Goal: Obtain resource: Obtain resource

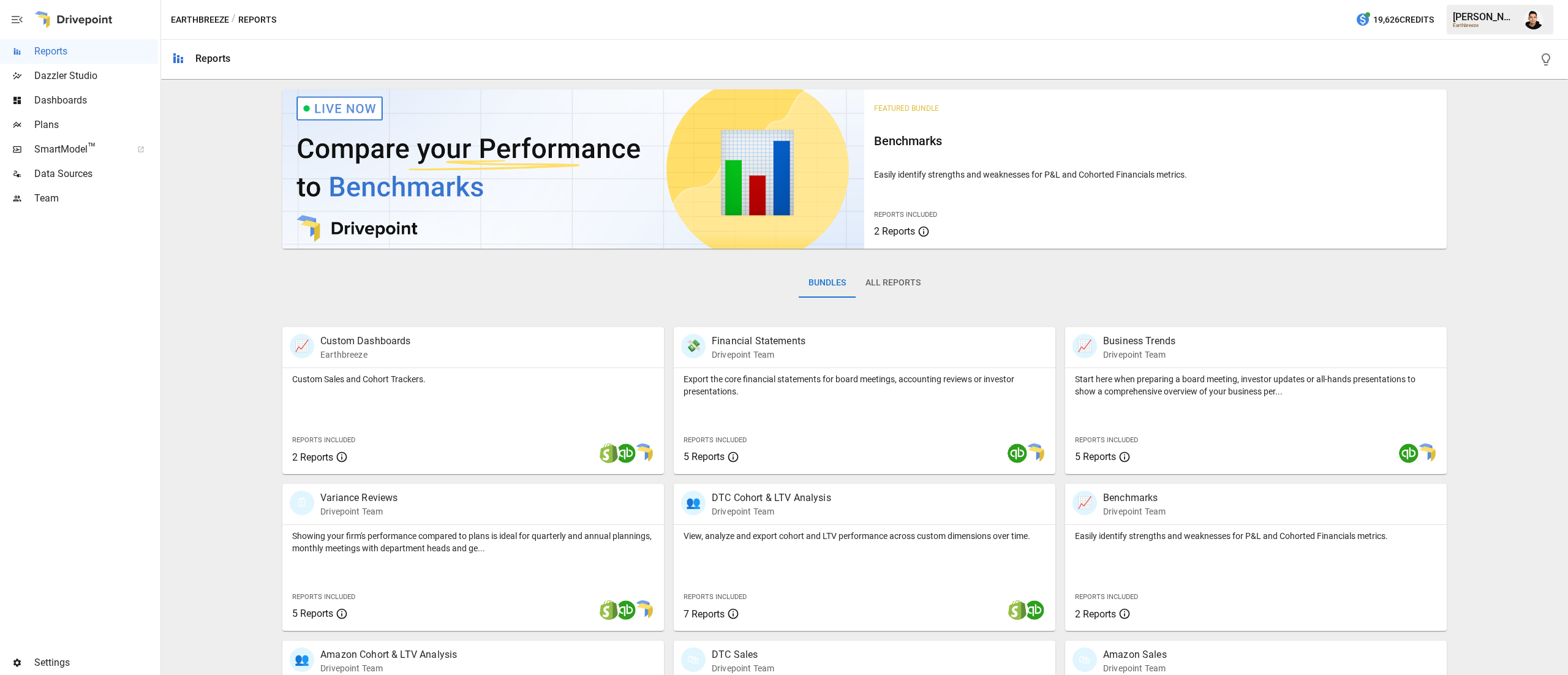
click at [104, 118] on span "Plans" at bounding box center [96, 125] width 124 height 14
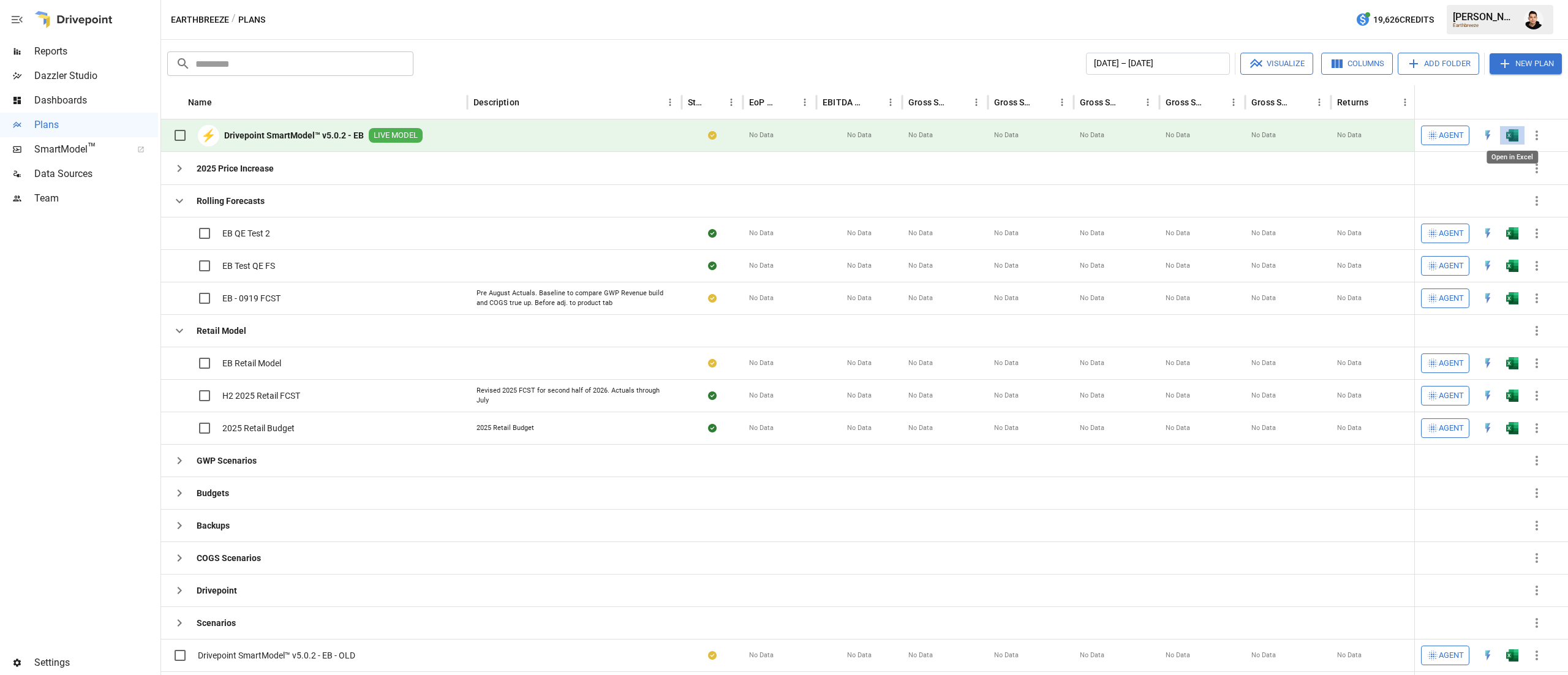
click at [1510, 136] on img "Open in Excel" at bounding box center [1512, 136] width 13 height 13
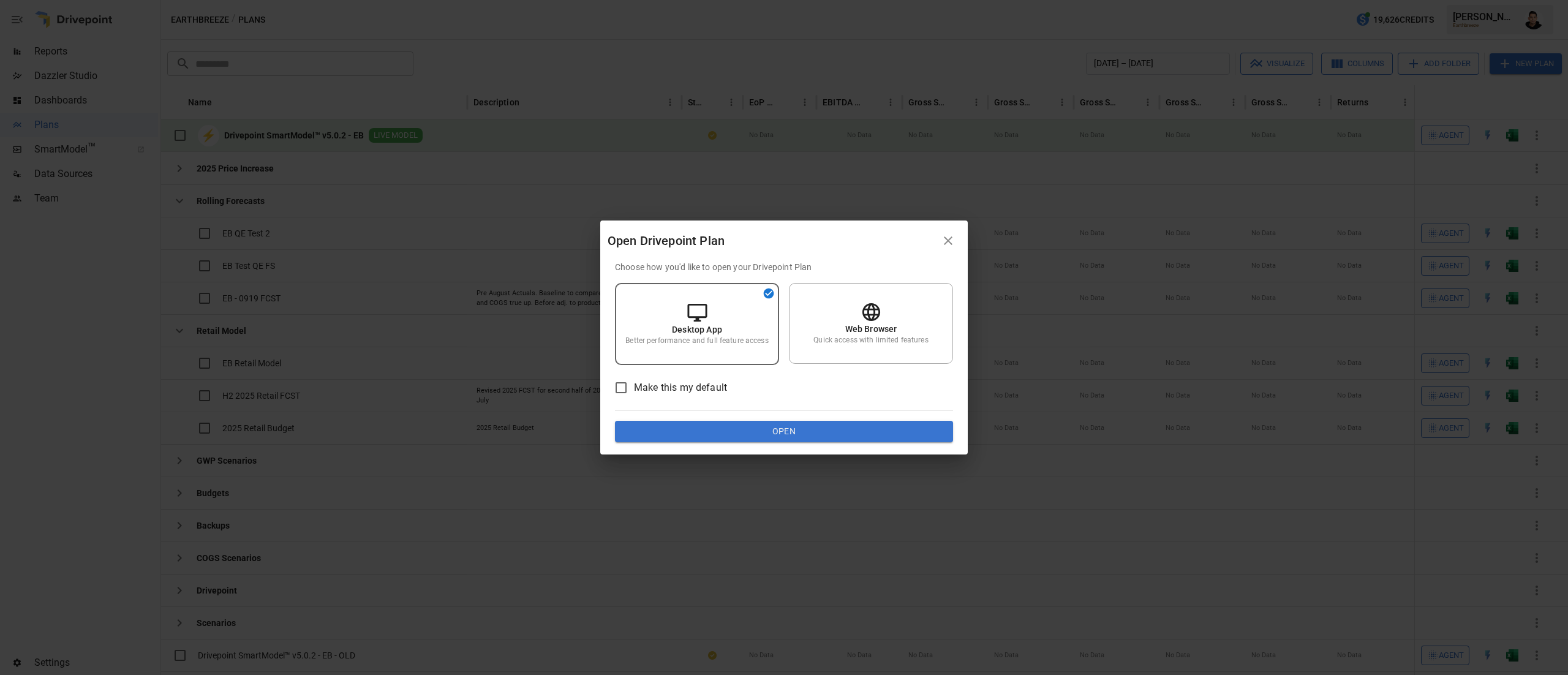
click at [841, 435] on button "Open" at bounding box center [783, 432] width 338 height 22
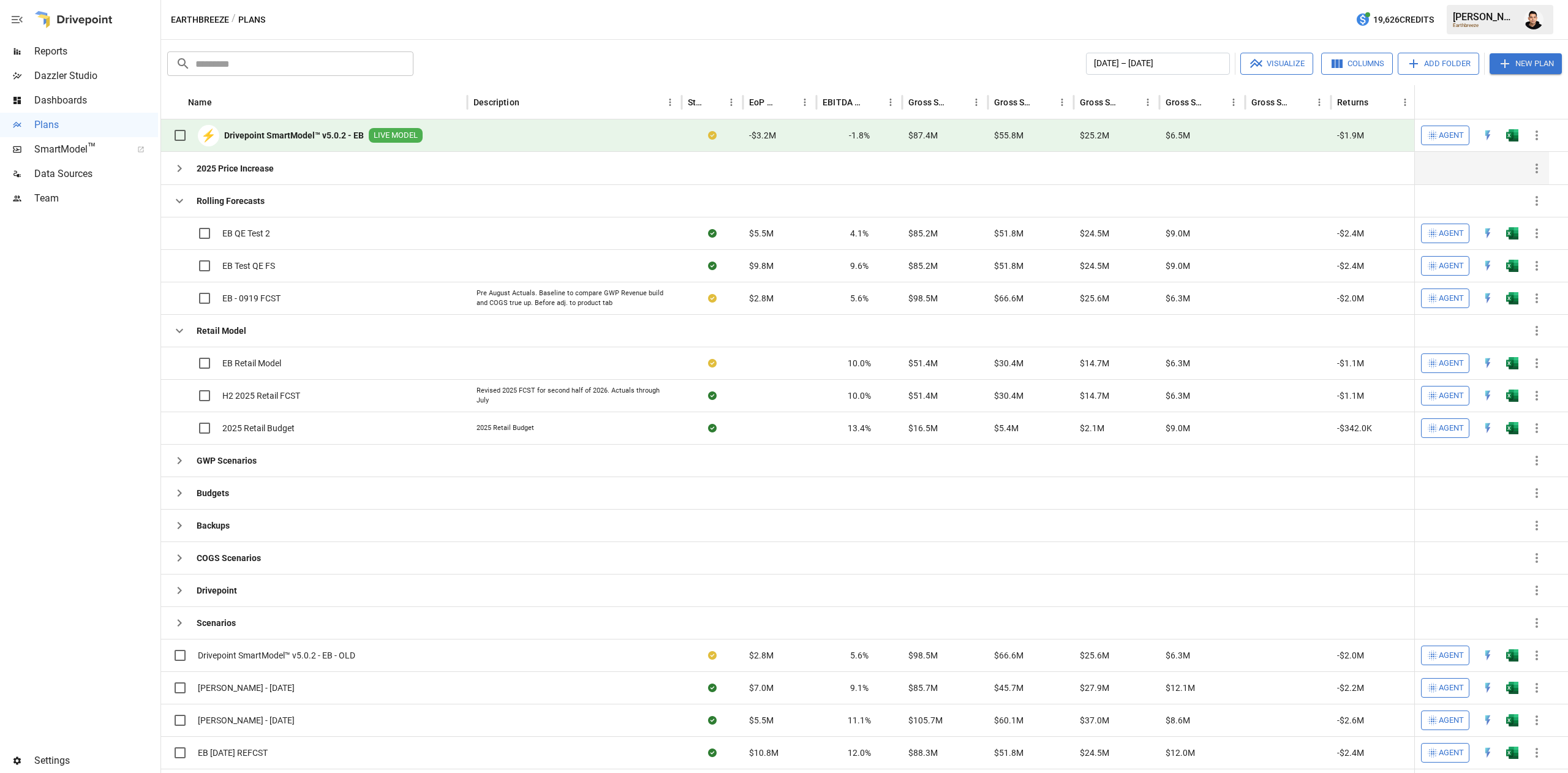
click at [423, 167] on div "2025 Price Increase" at bounding box center [314, 168] width 306 height 32
click at [1522, 298] on button "button" at bounding box center [1512, 298] width 39 height 18
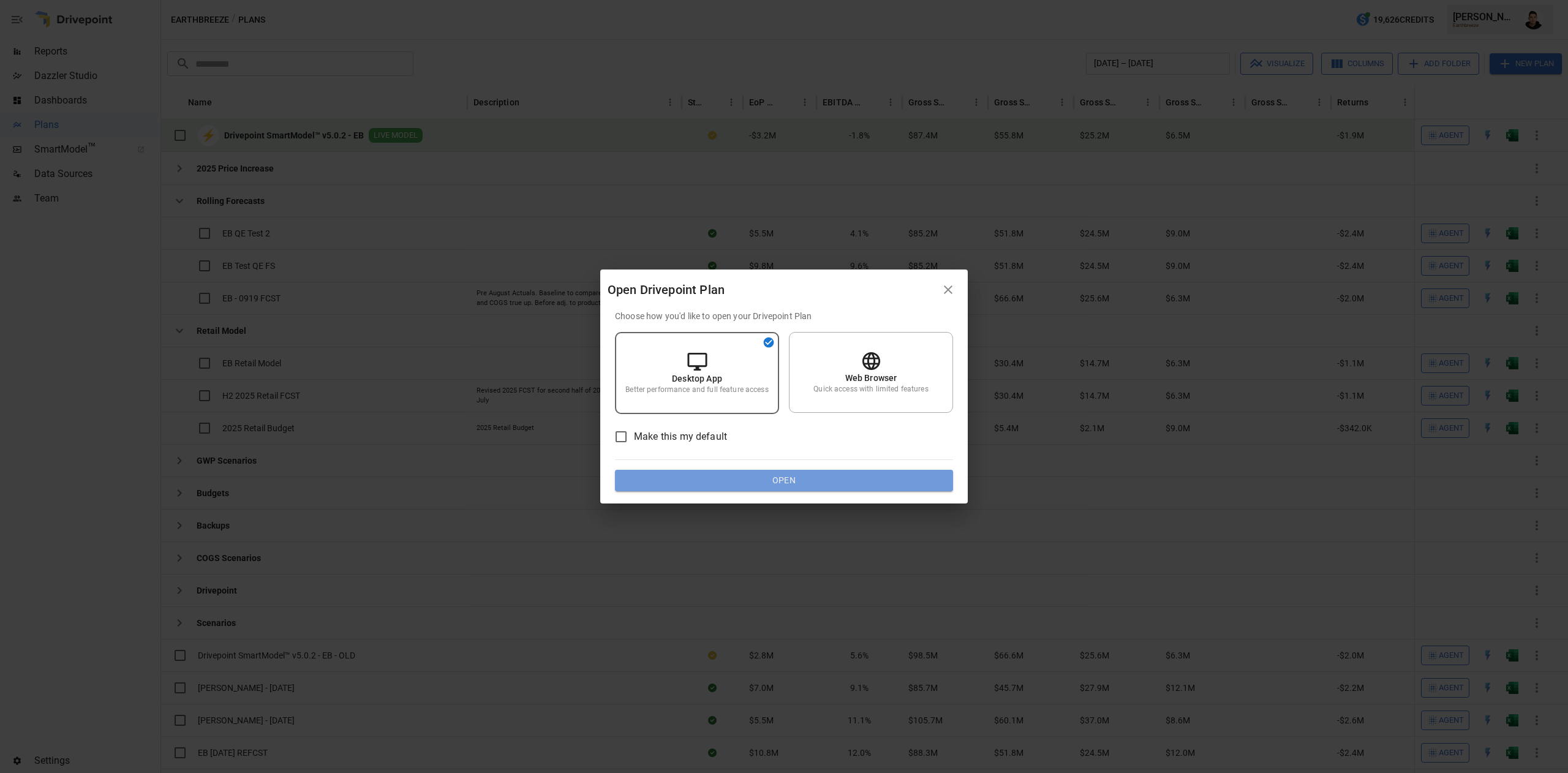
click at [902, 476] on button "Open" at bounding box center [783, 481] width 338 height 22
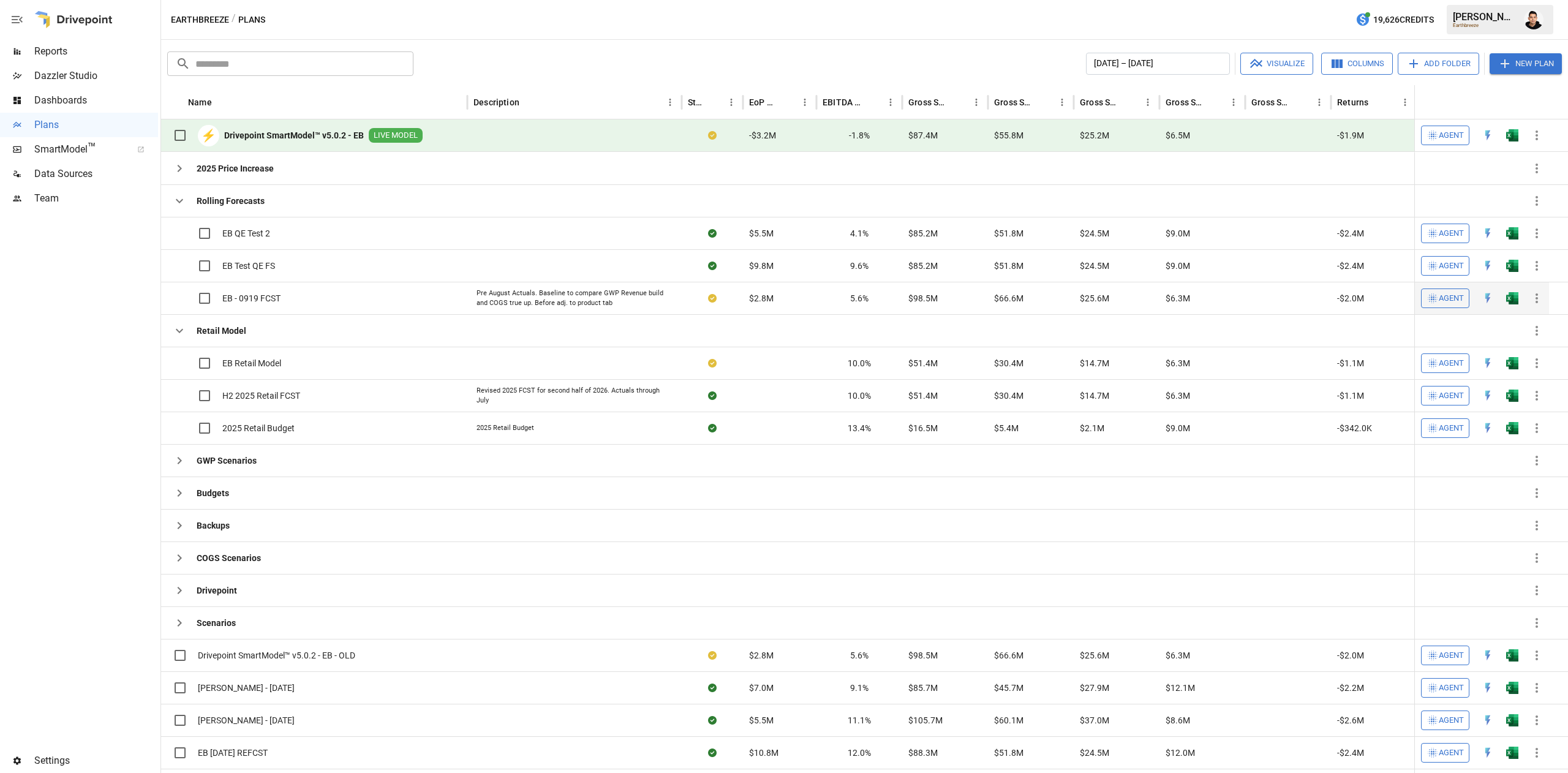
click at [1514, 292] on button "button" at bounding box center [1512, 298] width 39 height 18
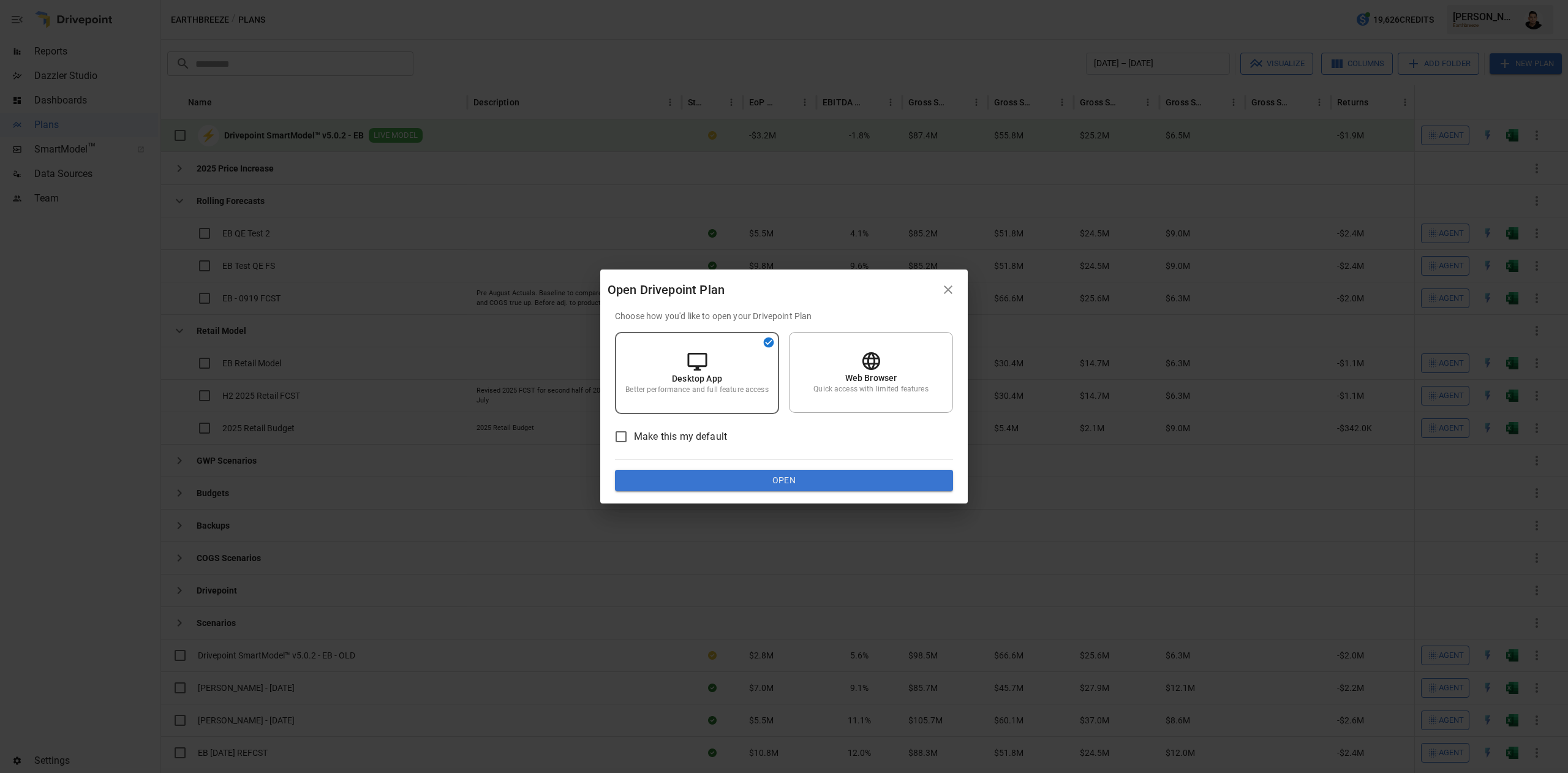
click at [797, 477] on button "Open" at bounding box center [783, 481] width 338 height 22
